Goal: Task Accomplishment & Management: Manage account settings

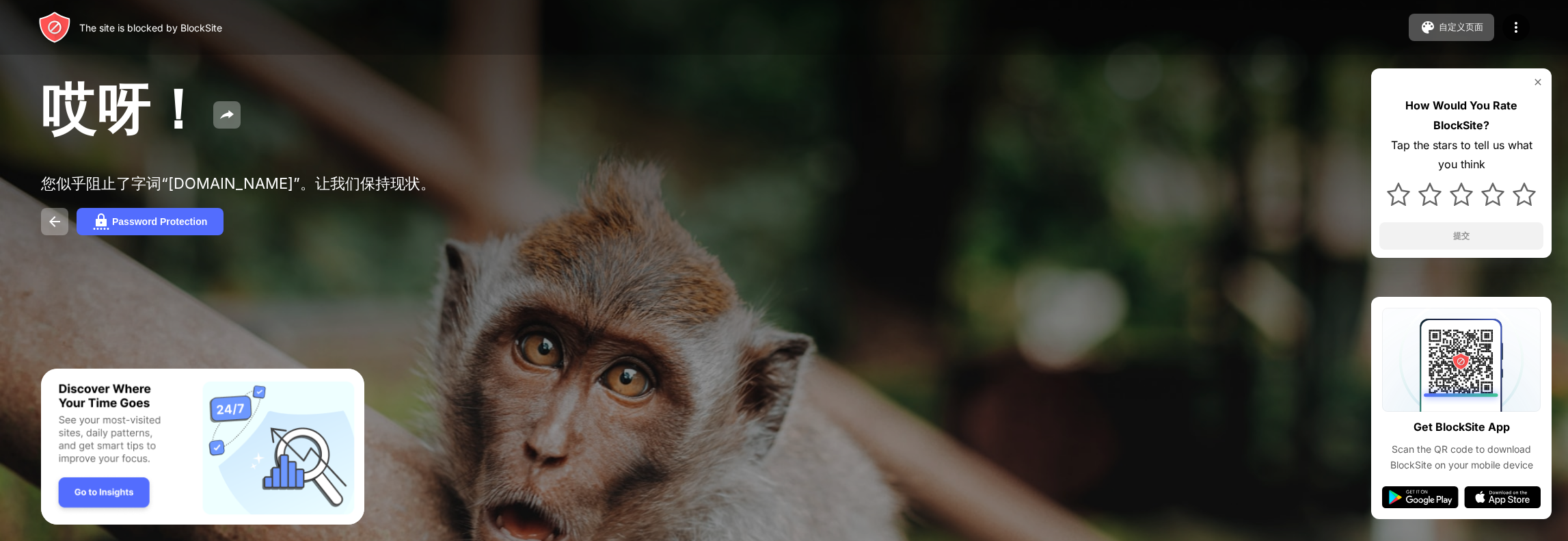
click at [84, 491] on img "Banner Message" at bounding box center [203, 447] width 324 height 156
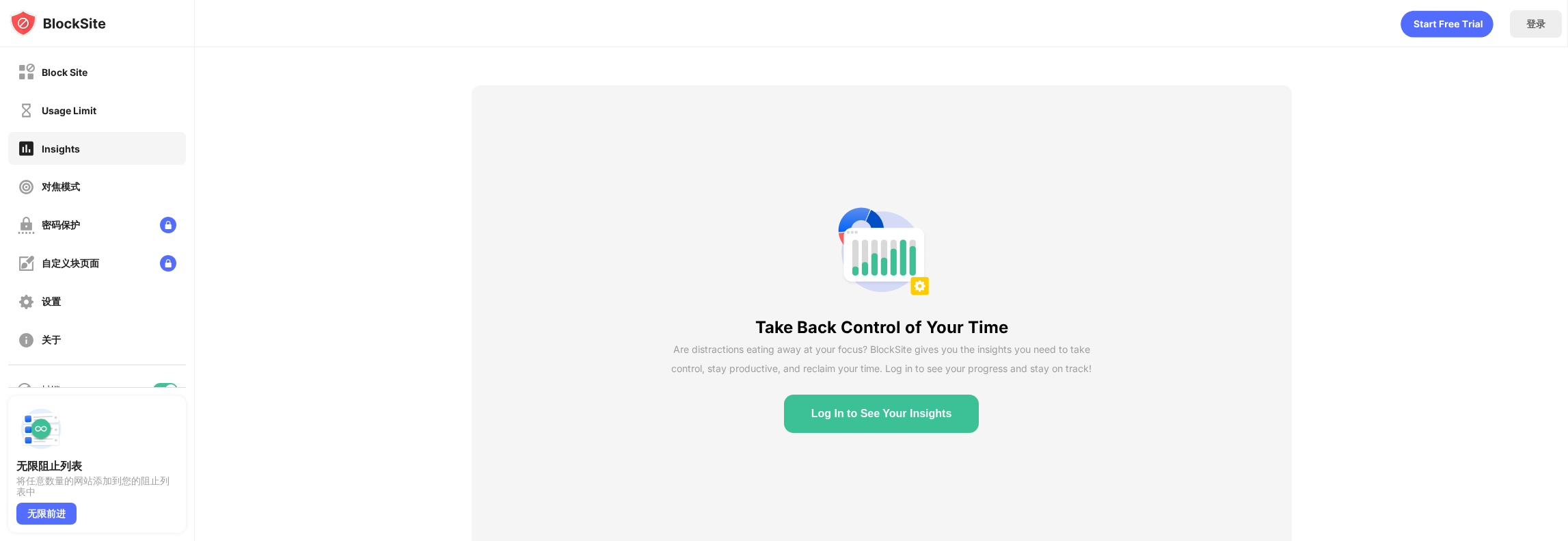
click at [947, 411] on button "Log In to See Your Insights" at bounding box center [882, 414] width 196 height 39
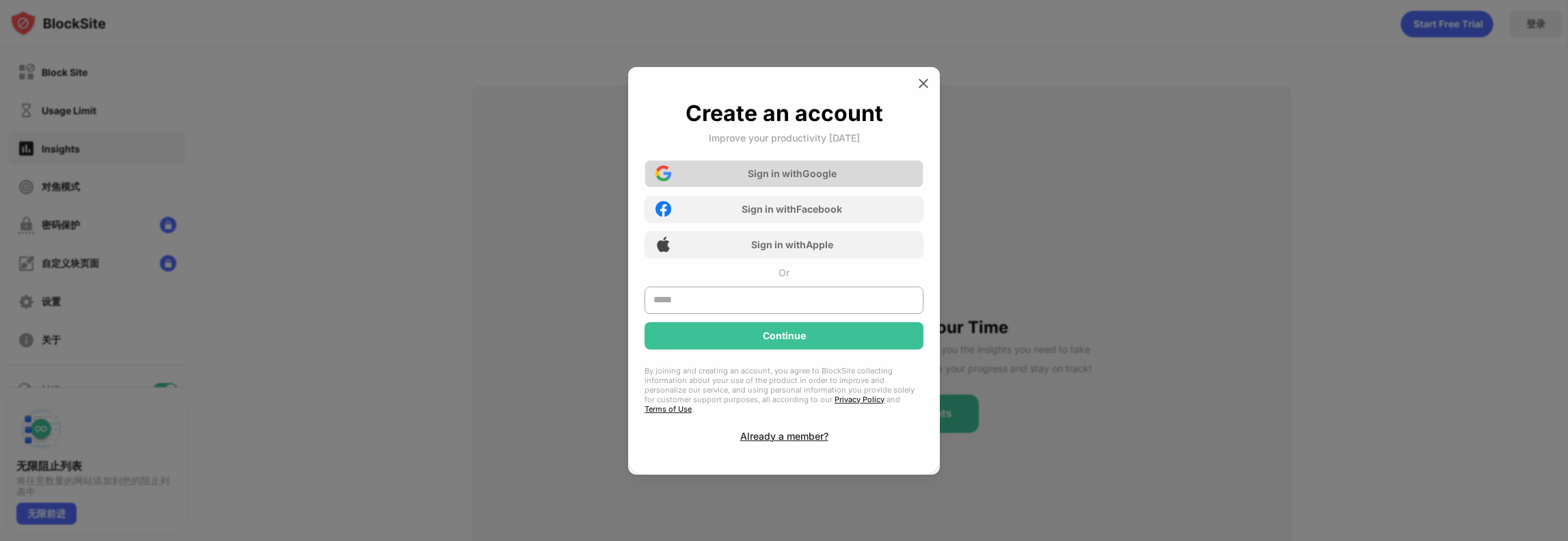
click at [822, 179] on div "Sign in with Google" at bounding box center [792, 173] width 89 height 12
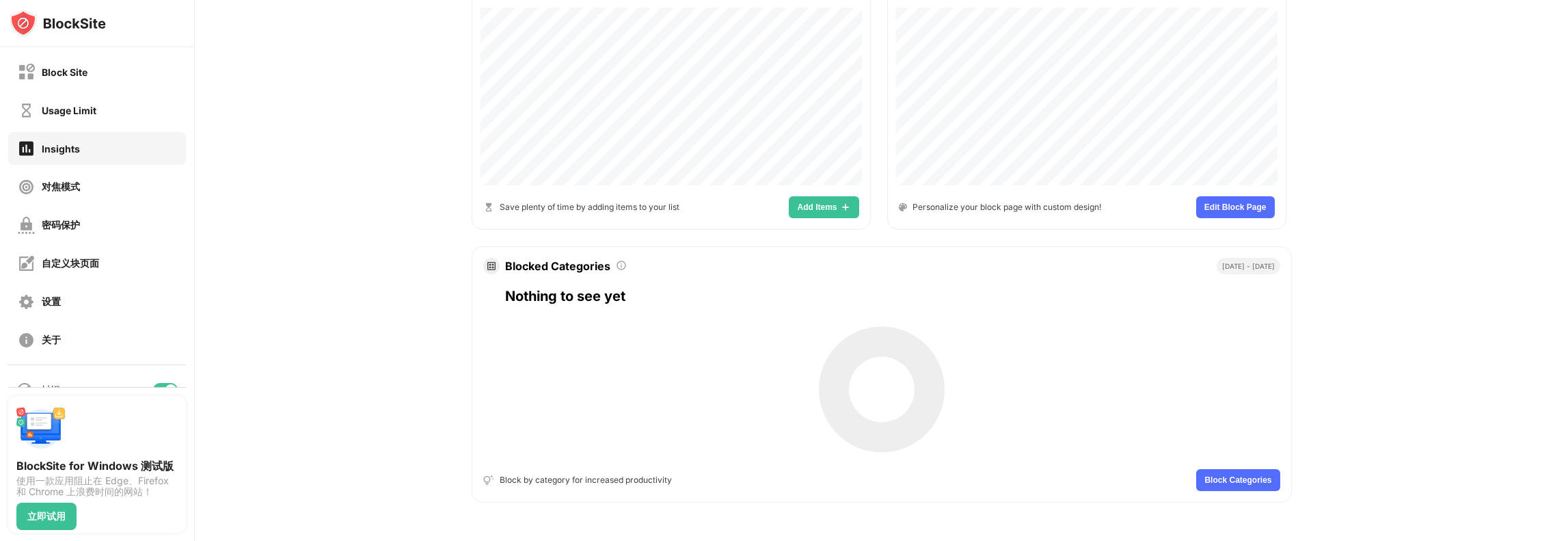
scroll to position [619, 0]
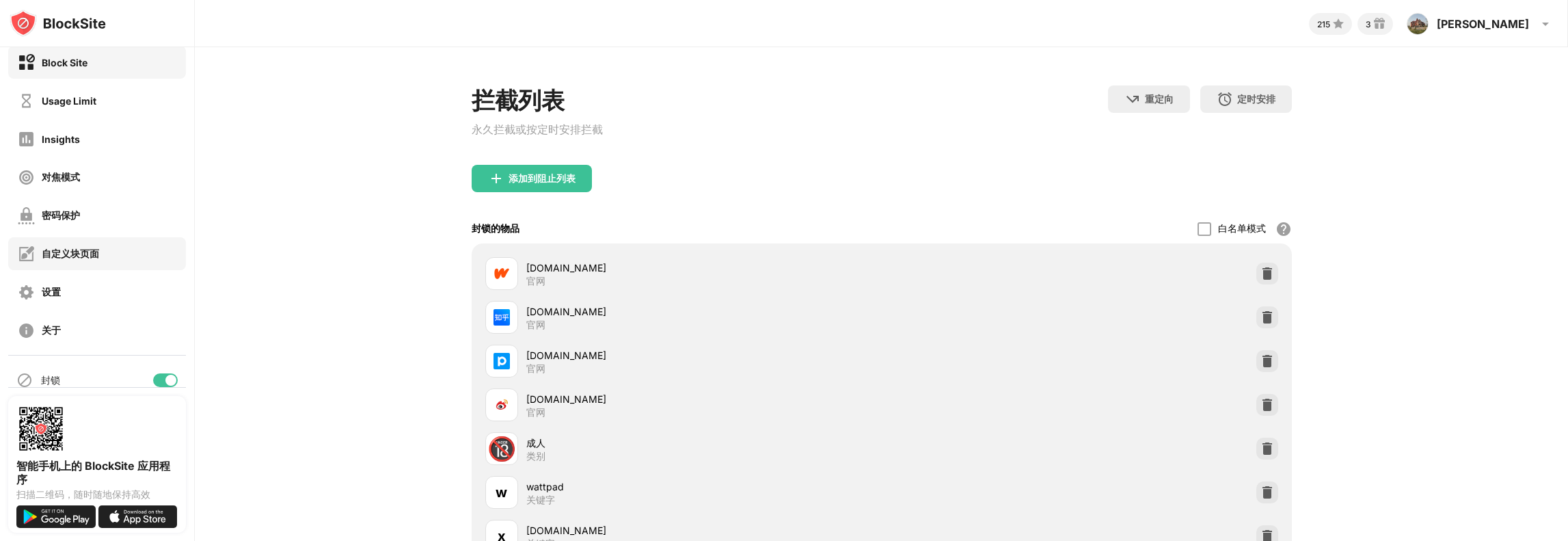
scroll to position [27, 0]
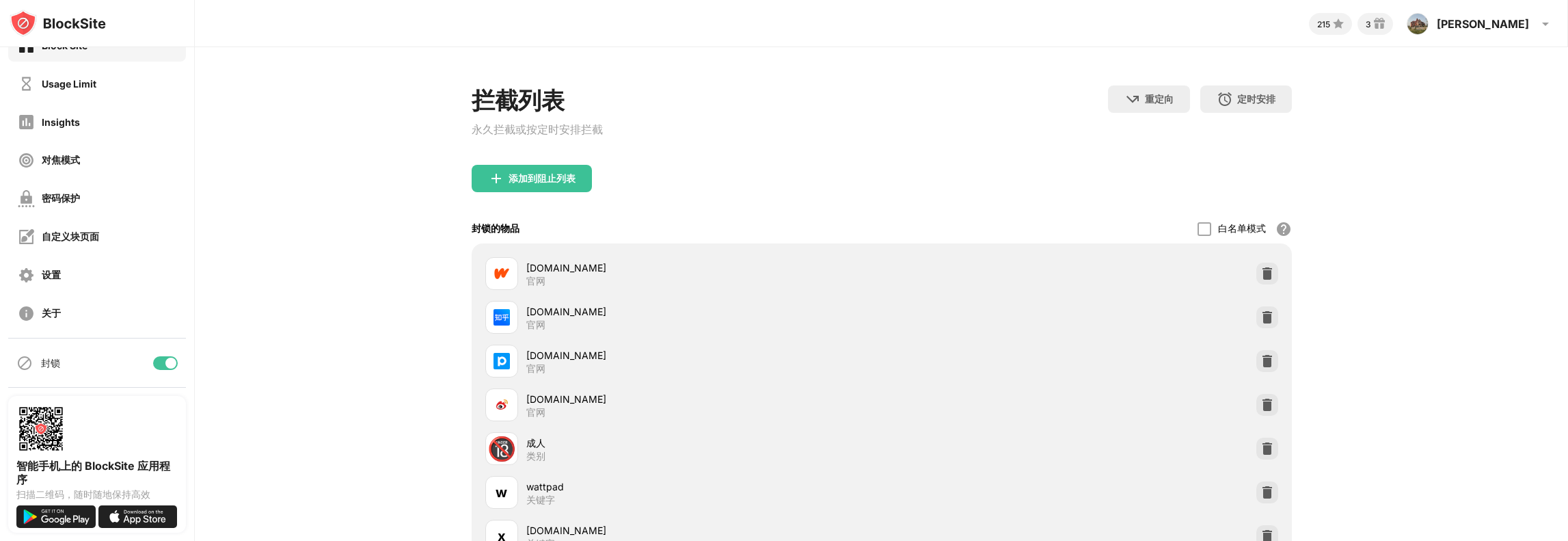
click at [154, 359] on div at bounding box center [166, 363] width 25 height 14
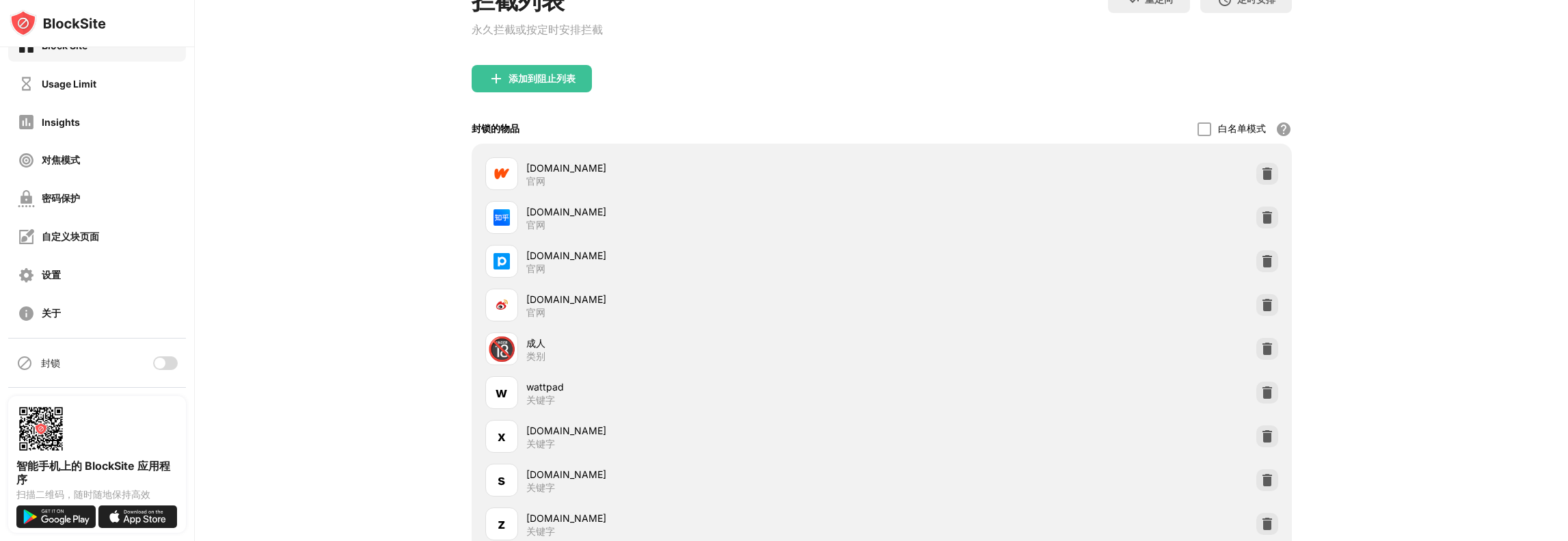
scroll to position [48, 0]
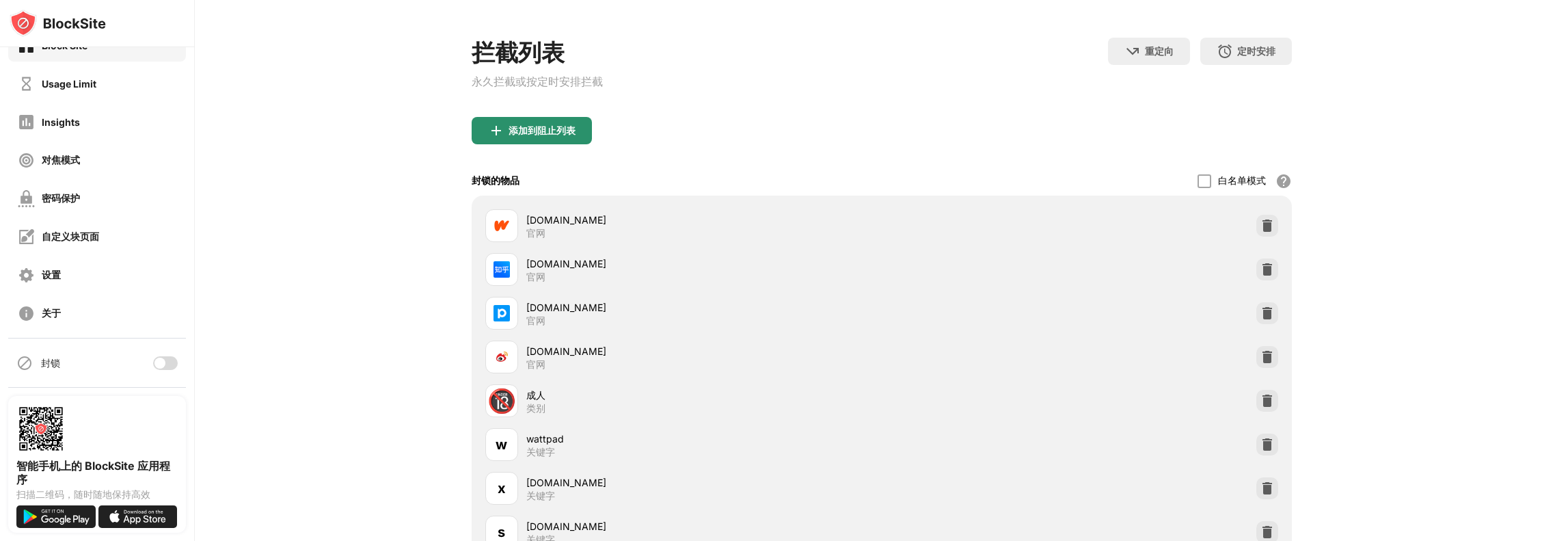
click at [542, 134] on div "添加到阻止列表" at bounding box center [542, 131] width 67 height 11
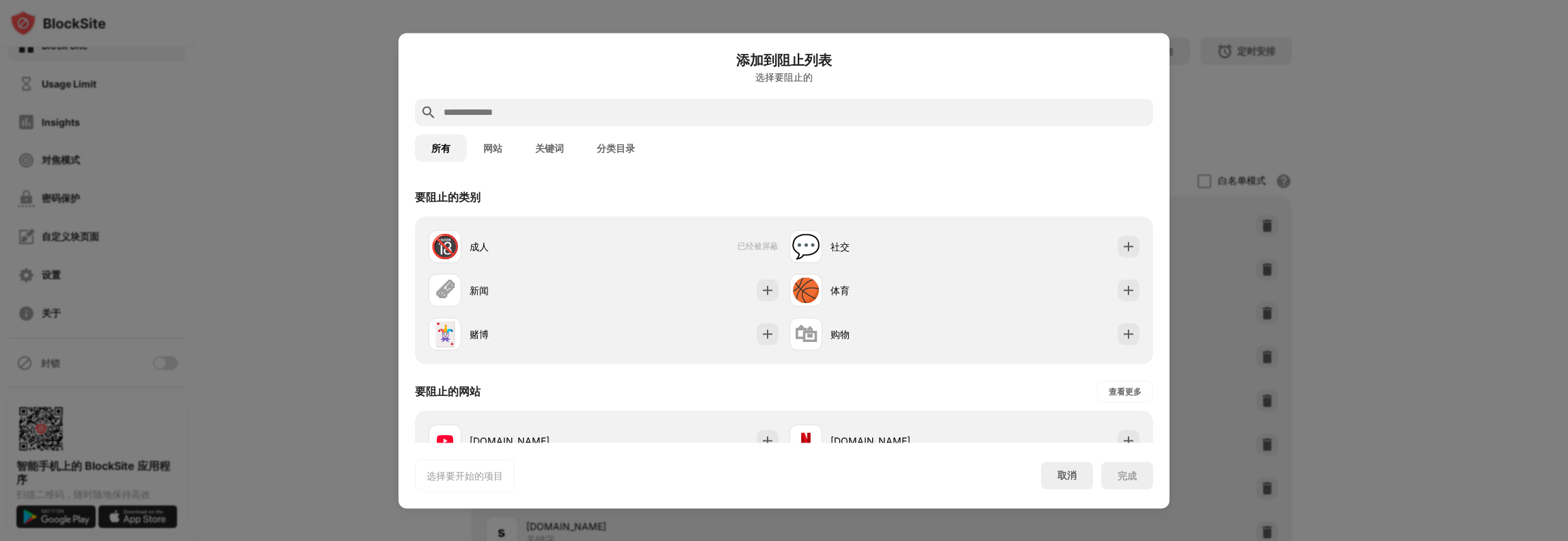
click at [587, 111] on input "text" at bounding box center [795, 112] width 705 height 17
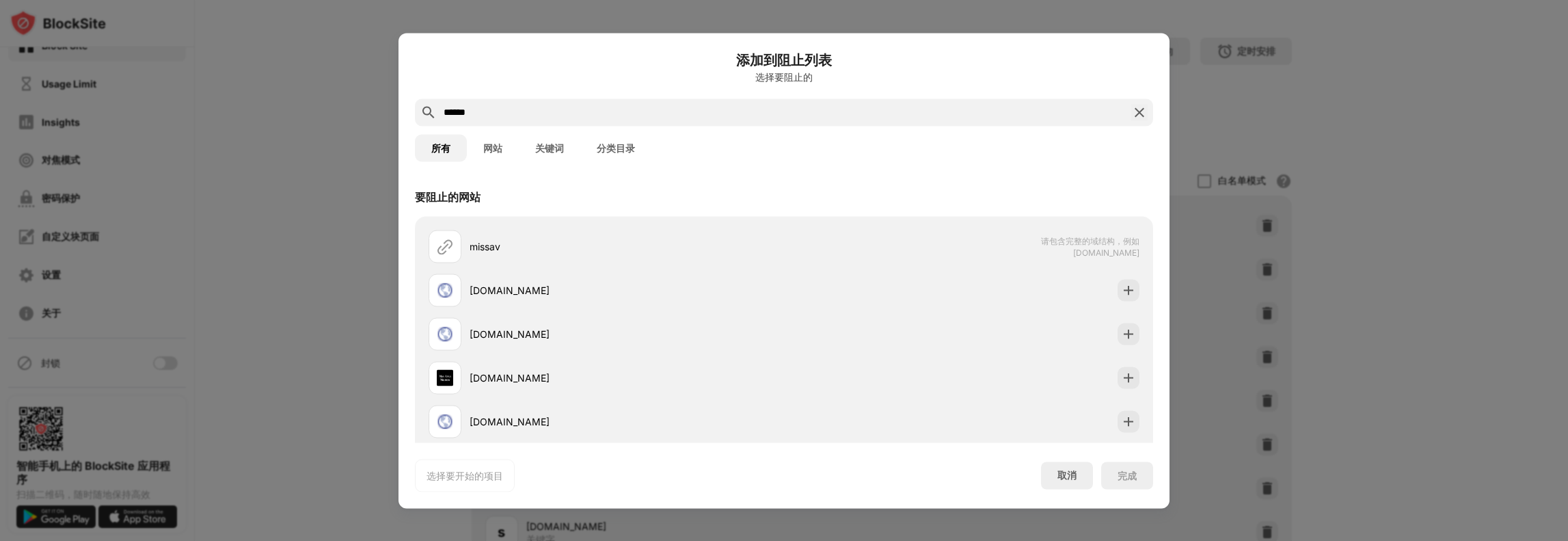
type input "******"
click at [549, 146] on button "关键词" at bounding box center [549, 148] width 62 height 28
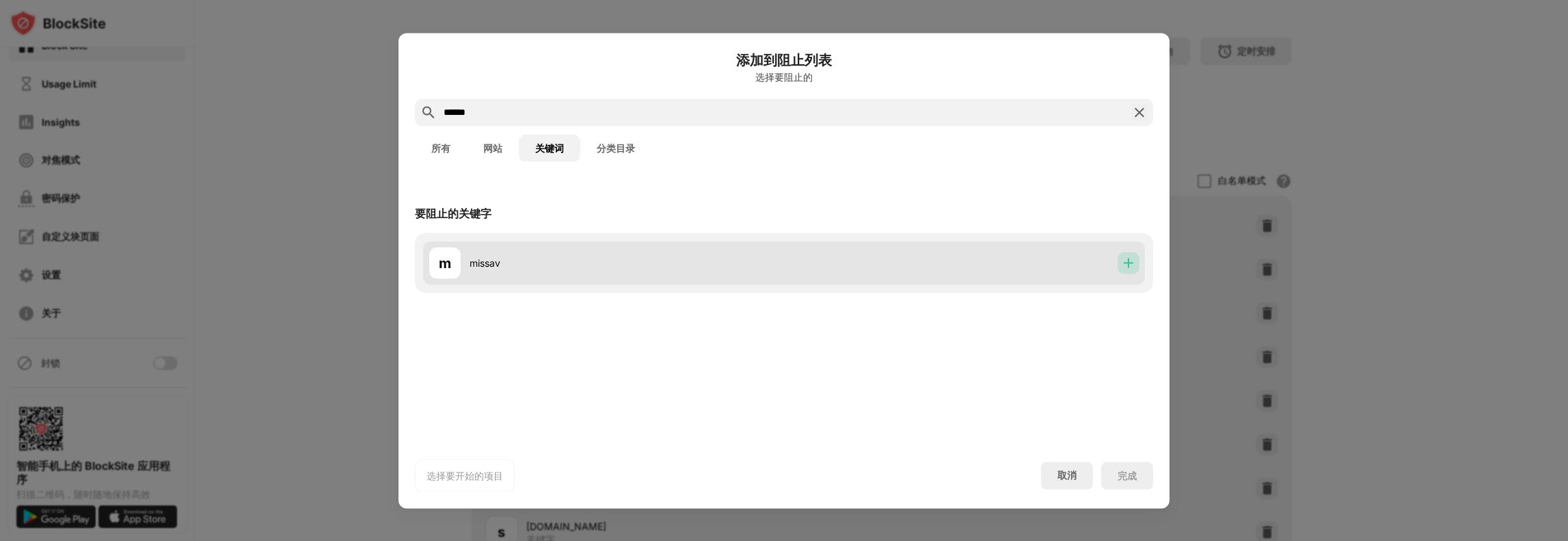
click at [1137, 266] on div at bounding box center [1128, 263] width 22 height 22
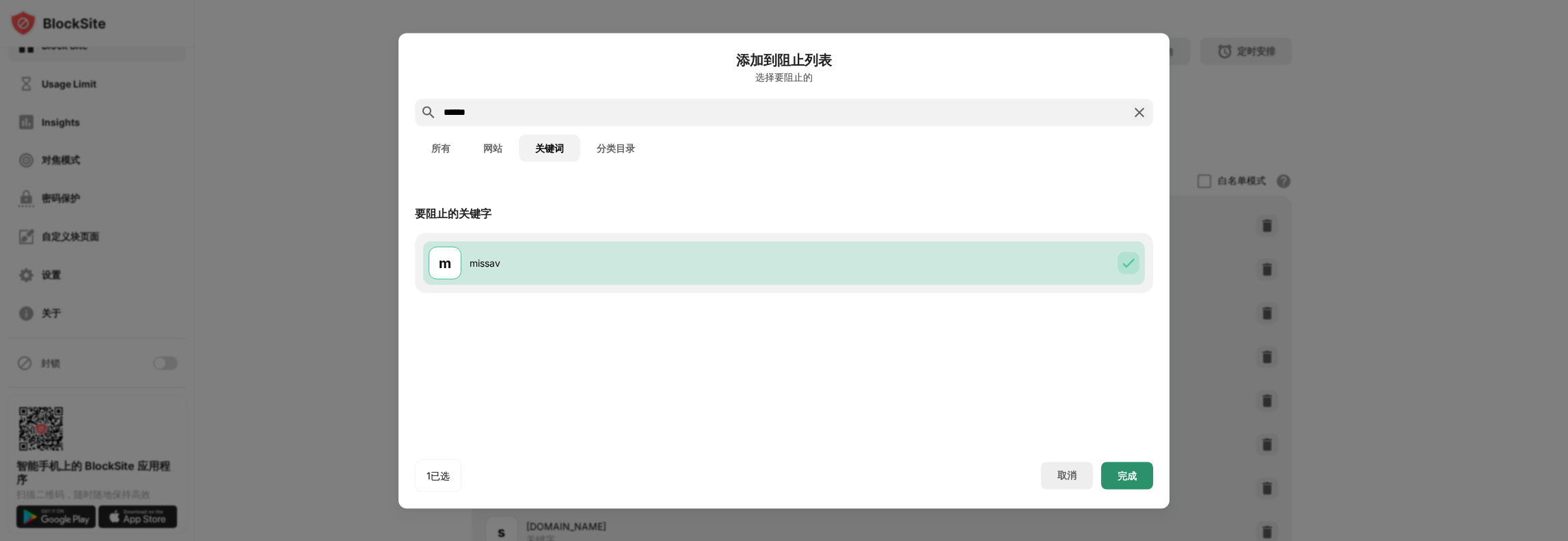
click at [1134, 470] on div "完成" at bounding box center [1127, 476] width 19 height 11
